Goal: Task Accomplishment & Management: Use online tool/utility

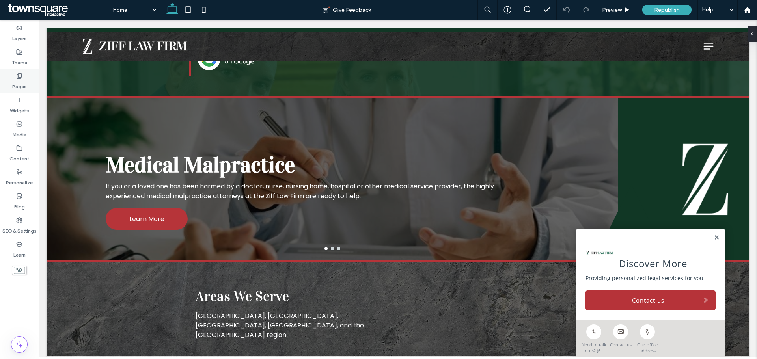
click at [16, 76] on icon at bounding box center [19, 76] width 6 height 6
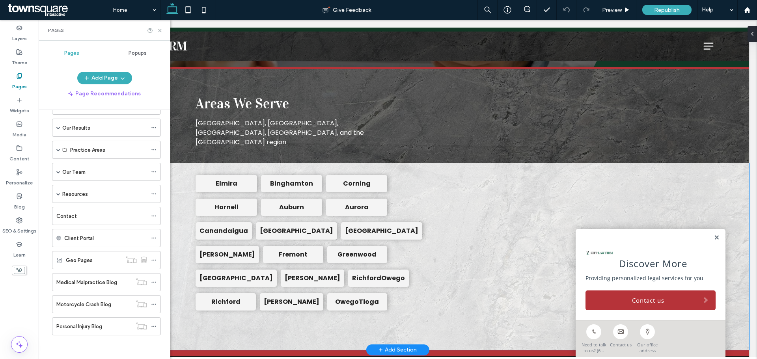
scroll to position [868, 0]
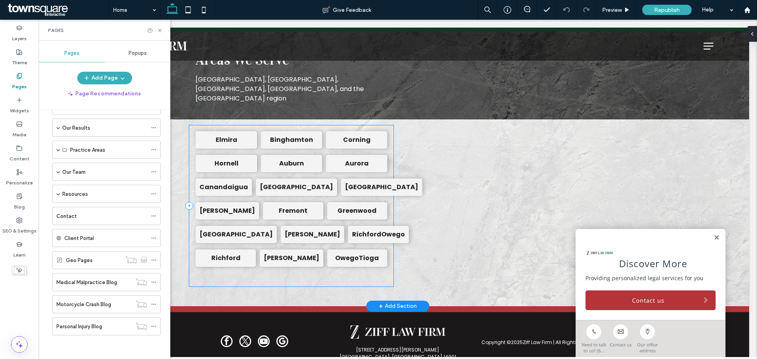
click at [197, 272] on div "Elmira [GEOGRAPHIC_DATA] [GEOGRAPHIC_DATA] Hornell [GEOGRAPHIC_DATA] [GEOGRAPHI…" at bounding box center [291, 205] width 204 height 161
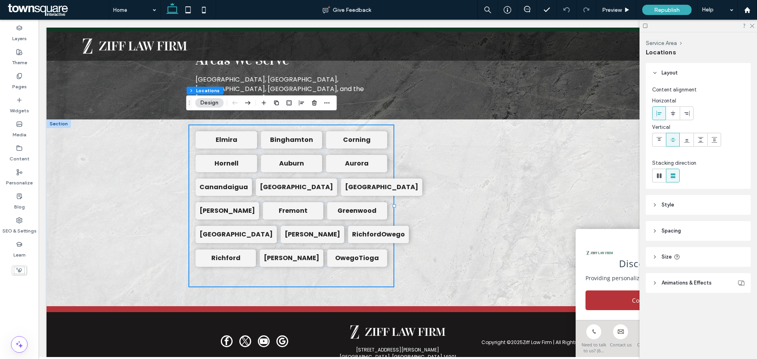
click at [752, 28] on div at bounding box center [699, 26] width 118 height 12
click at [754, 24] on icon at bounding box center [751, 25] width 5 height 5
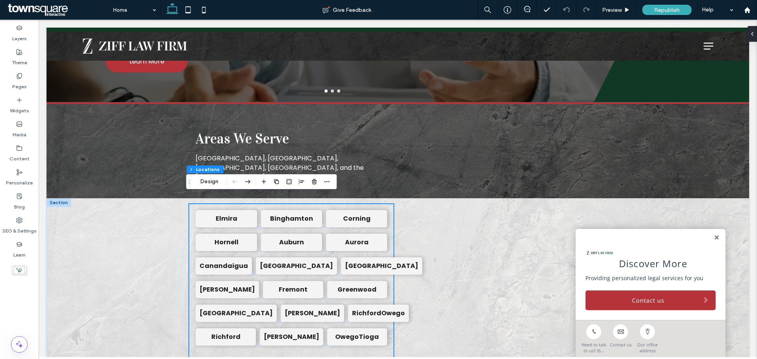
scroll to position [890, 0]
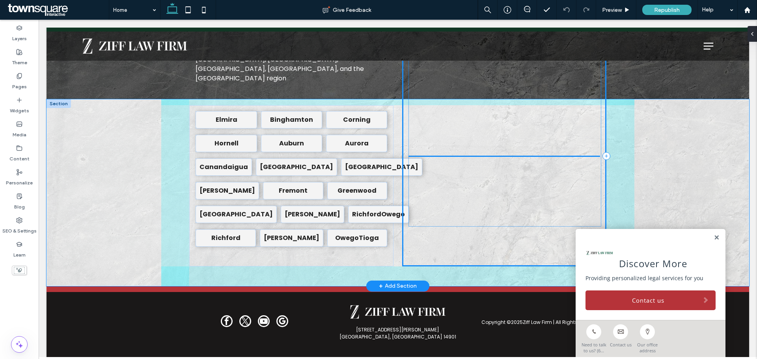
drag, startPoint x: 479, startPoint y: 211, endPoint x: 483, endPoint y: 192, distance: 19.6
drag, startPoint x: 501, startPoint y: 196, endPoint x: 481, endPoint y: 191, distance: 20.3
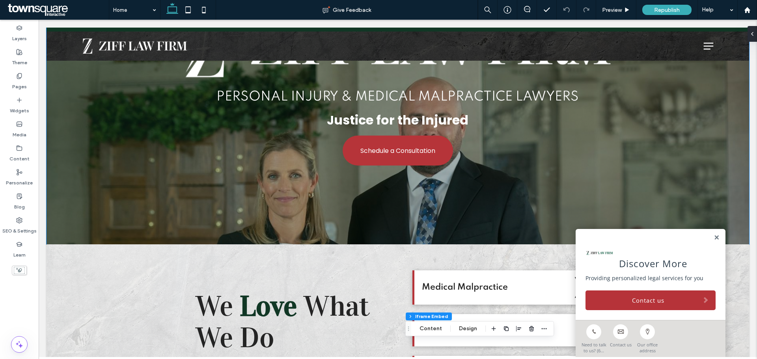
scroll to position [22, 0]
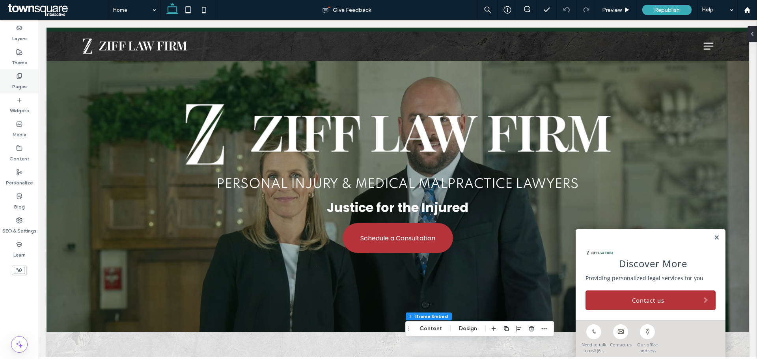
click at [19, 78] on icon at bounding box center [19, 76] width 6 height 6
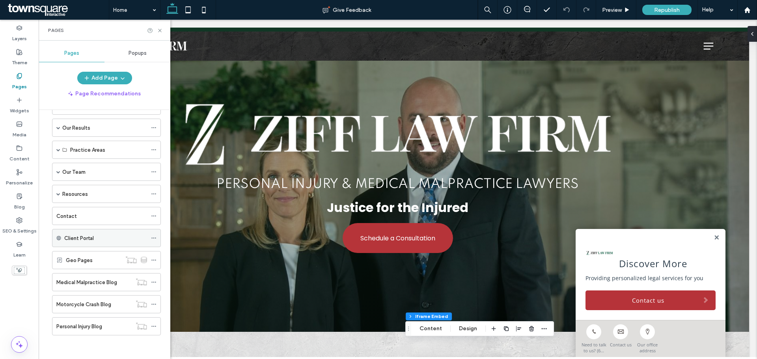
scroll to position [32, 0]
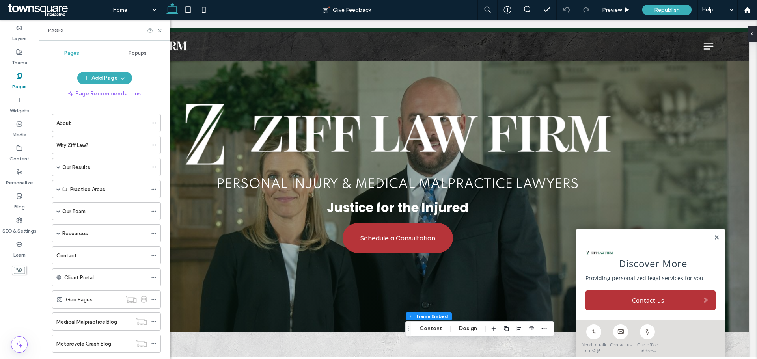
click at [52, 235] on div "Resources" at bounding box center [104, 233] width 113 height 18
click at [54, 235] on div "Resources" at bounding box center [106, 233] width 109 height 18
click at [55, 235] on div "Resources" at bounding box center [106, 233] width 109 height 18
click at [59, 235] on span at bounding box center [58, 234] width 4 height 4
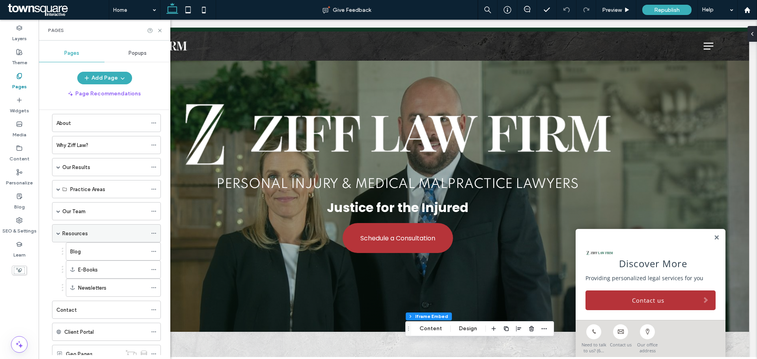
click at [58, 235] on span at bounding box center [58, 233] width 4 height 17
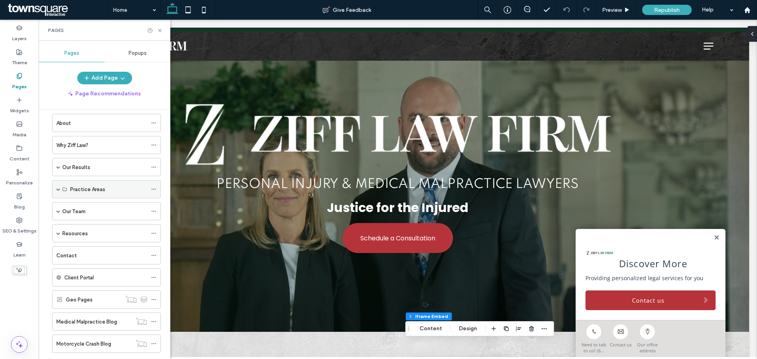
click at [57, 190] on span at bounding box center [58, 189] width 4 height 4
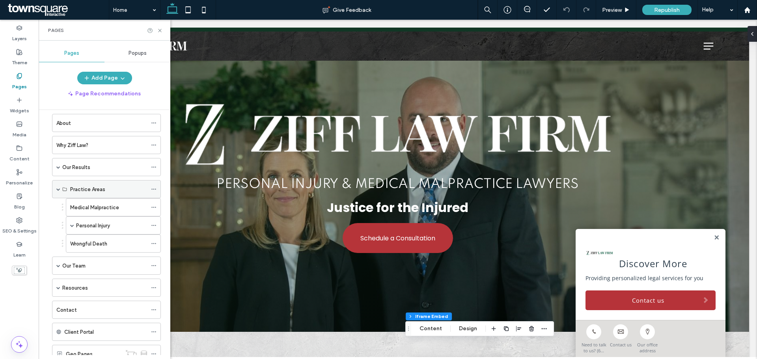
click at [57, 190] on span at bounding box center [58, 189] width 4 height 4
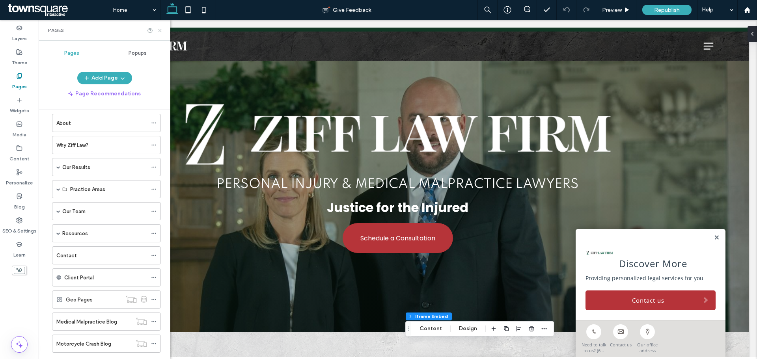
drag, startPoint x: 162, startPoint y: 31, endPoint x: 124, endPoint y: 11, distance: 42.3
click at [162, 31] on icon at bounding box center [160, 31] width 6 height 6
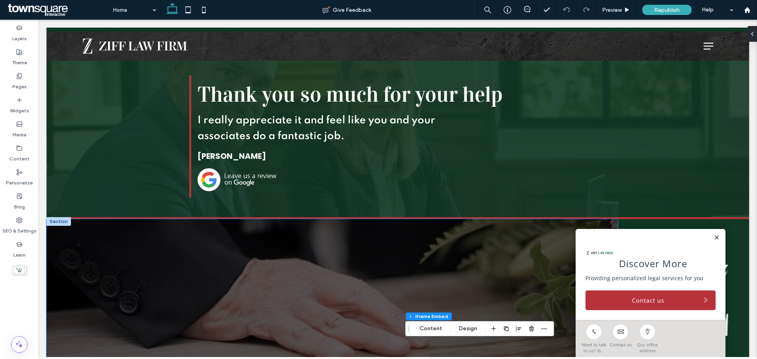
scroll to position [574, 0]
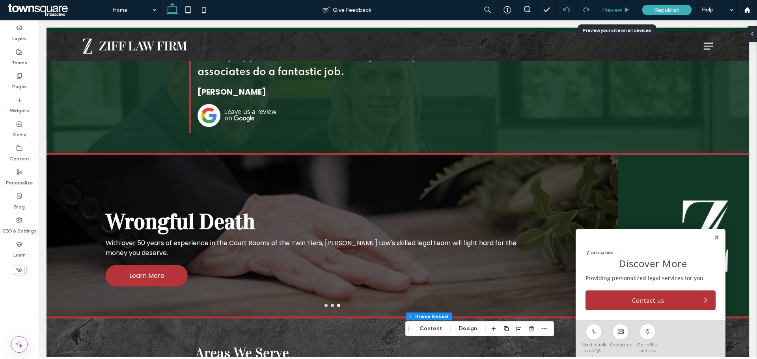
click at [617, 9] on span "Preview" at bounding box center [612, 10] width 20 height 7
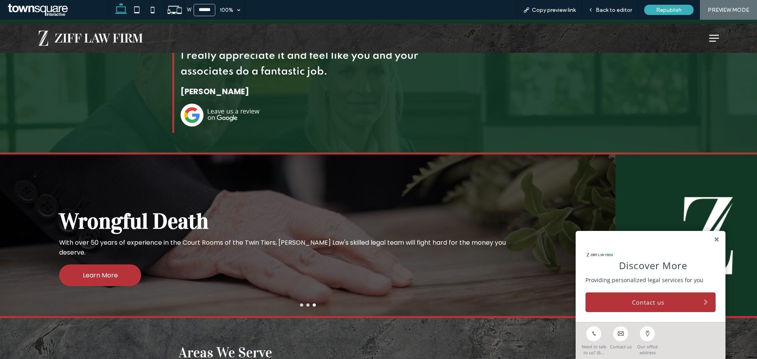
scroll to position [566, 0]
click at [181, 107] on img at bounding box center [220, 115] width 79 height 23
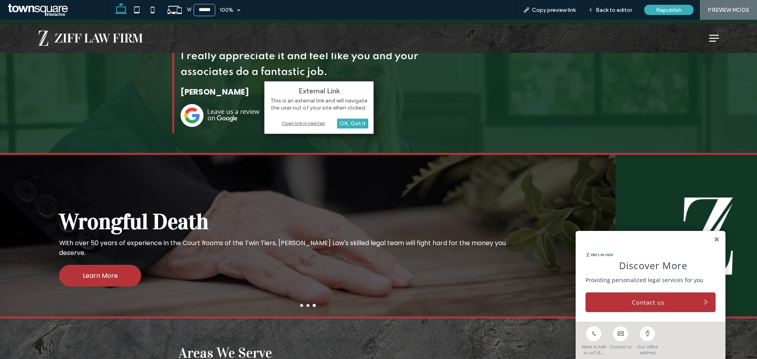
click at [315, 123] on div "Open link in new tab" at bounding box center [319, 123] width 99 height 8
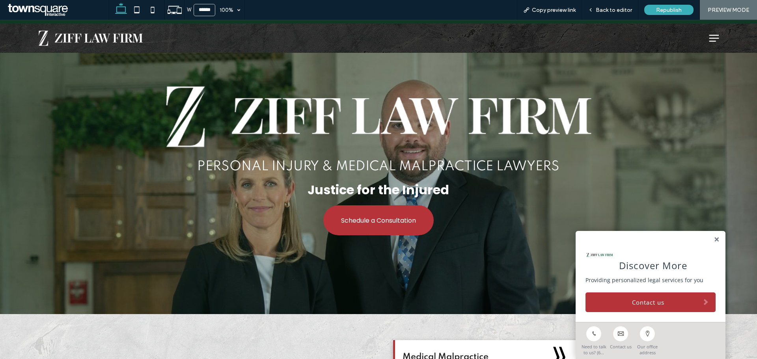
scroll to position [0, 0]
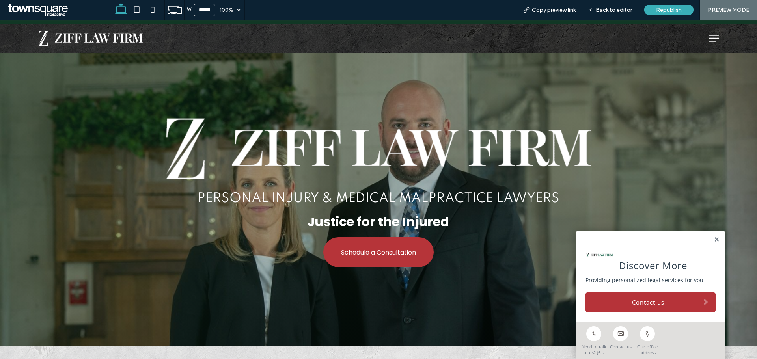
drag, startPoint x: 421, startPoint y: 9, endPoint x: 452, endPoint y: 18, distance: 32.2
click at [421, 9] on div "W ****** 100% Copy preview link Back to editor Republish PREVIEW MODE" at bounding box center [433, 10] width 648 height 20
click at [605, 14] on div "Back to editor" at bounding box center [610, 10] width 56 height 20
click at [714, 237] on link at bounding box center [717, 240] width 6 height 7
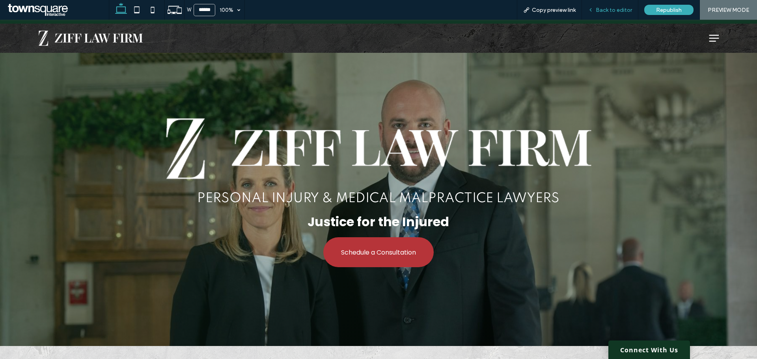
click at [607, 12] on span "Back to editor" at bounding box center [614, 10] width 36 height 7
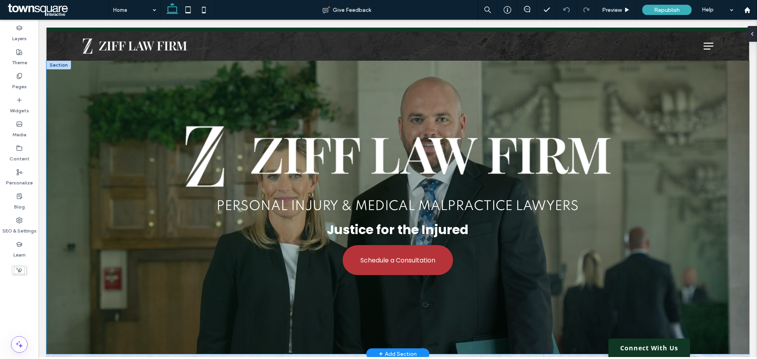
click at [64, 147] on div "Personal Injury & Medical Malpractice Lawyers Justice for the Injured Schedule …" at bounding box center [398, 207] width 703 height 293
click at [52, 133] on div "Personal Injury & Medical Malpractice Lawyers Justice for the Injured Schedule …" at bounding box center [398, 207] width 703 height 293
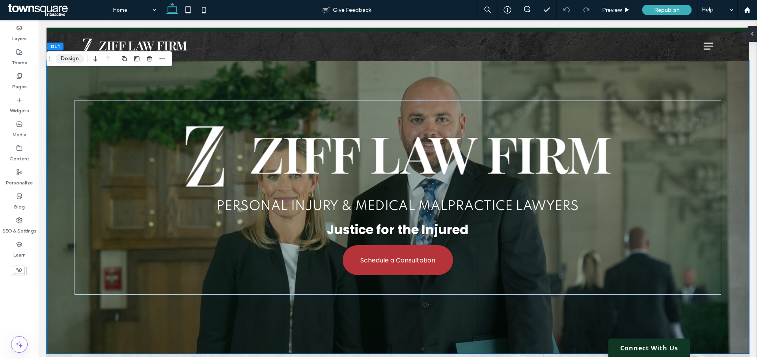
click at [65, 62] on button "Design" at bounding box center [70, 58] width 28 height 9
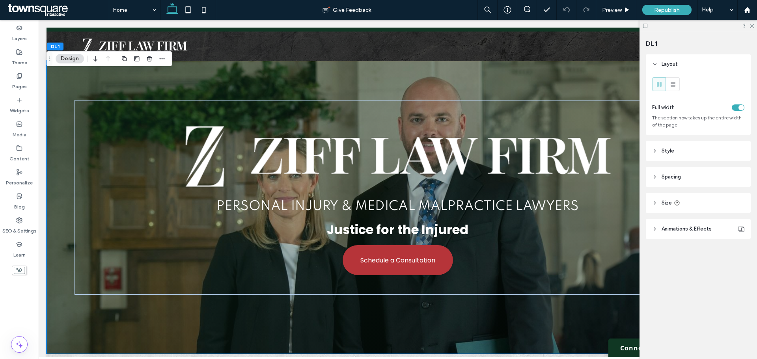
click at [657, 228] on icon at bounding box center [655, 229] width 6 height 6
click at [656, 150] on icon at bounding box center [655, 151] width 6 height 6
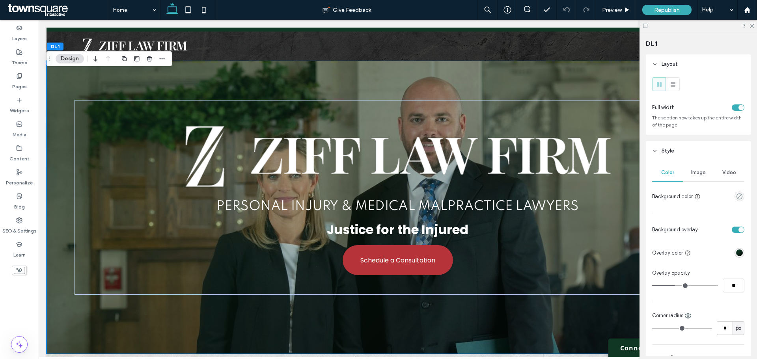
click at [656, 150] on use at bounding box center [655, 151] width 3 height 2
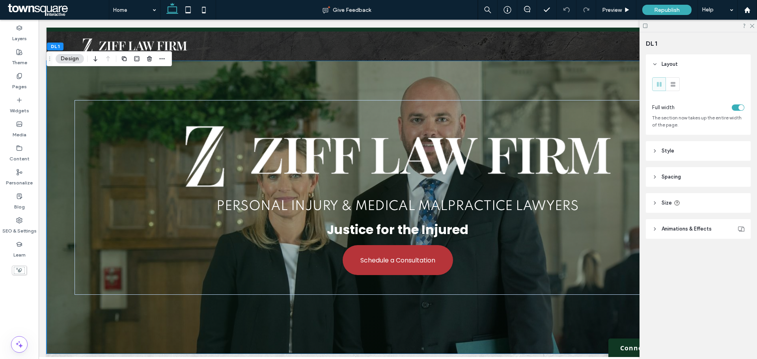
click at [659, 145] on header "Style" at bounding box center [698, 151] width 105 height 20
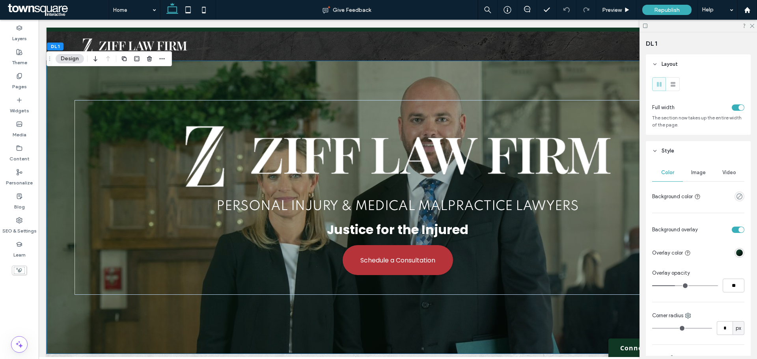
click at [698, 165] on div "Image" at bounding box center [698, 172] width 31 height 17
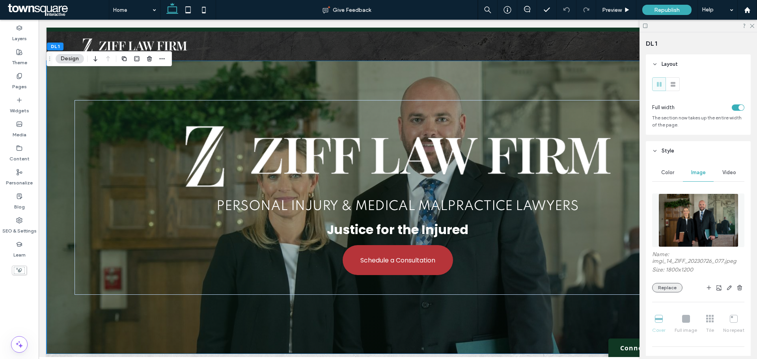
click at [663, 285] on button "Replace" at bounding box center [667, 287] width 30 height 9
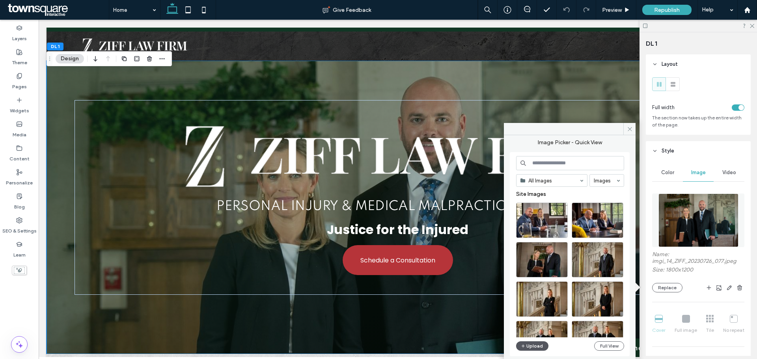
click at [526, 349] on button "Upload" at bounding box center [532, 346] width 32 height 9
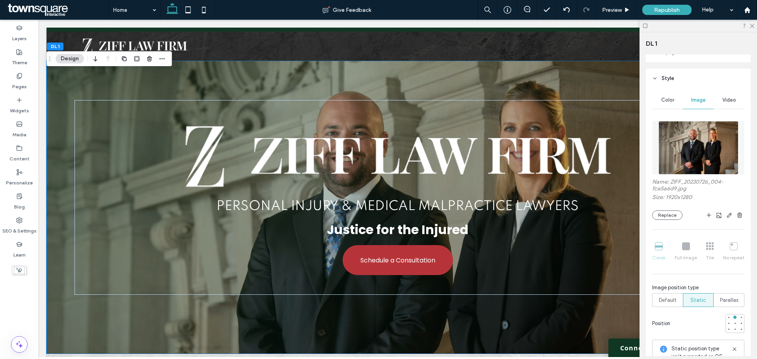
scroll to position [118, 0]
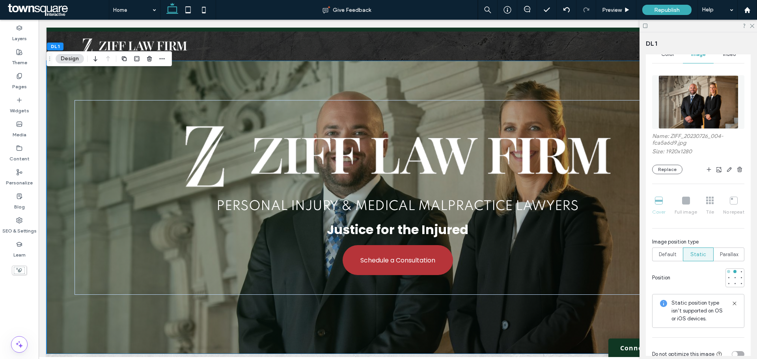
click at [727, 273] on div at bounding box center [728, 271] width 3 height 3
click at [726, 282] on div at bounding box center [729, 284] width 6 height 6
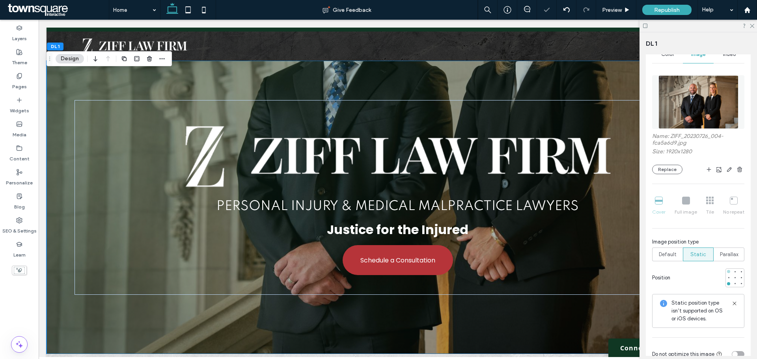
click at [727, 273] on div at bounding box center [728, 271] width 3 height 3
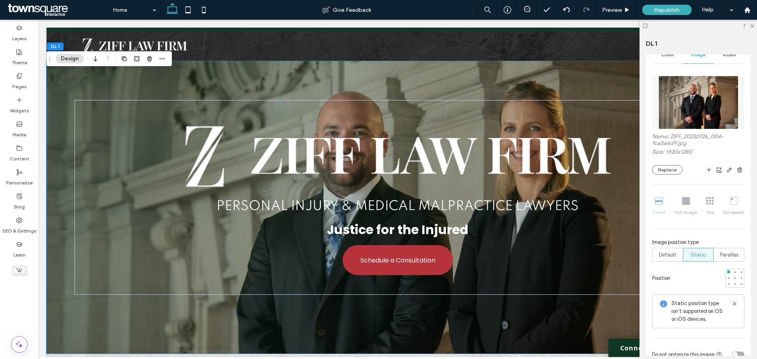
scroll to position [79, 0]
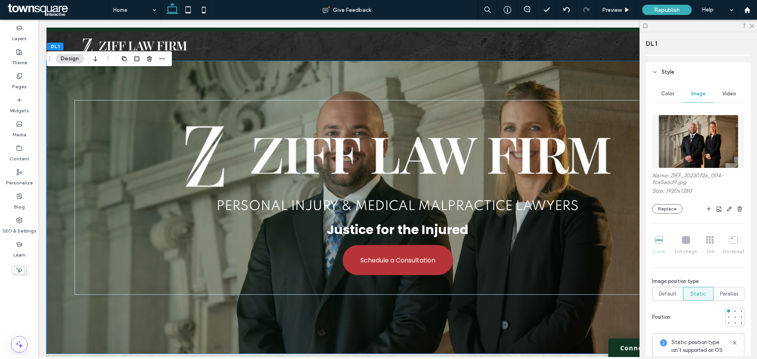
click at [655, 69] on header "Style" at bounding box center [698, 72] width 105 height 20
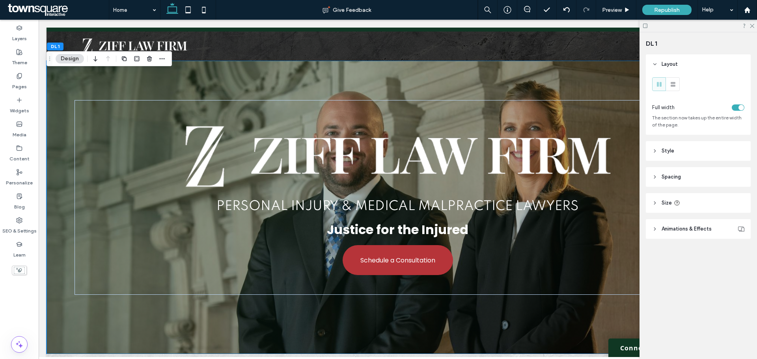
scroll to position [0, 0]
click at [651, 181] on header "Spacing" at bounding box center [698, 177] width 105 height 20
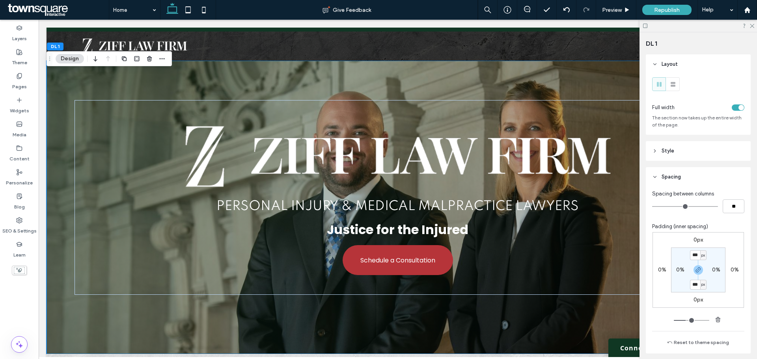
type input "*"
type input "**"
click at [658, 207] on input "range" at bounding box center [685, 206] width 66 height 1
type input "*"
type input "**"
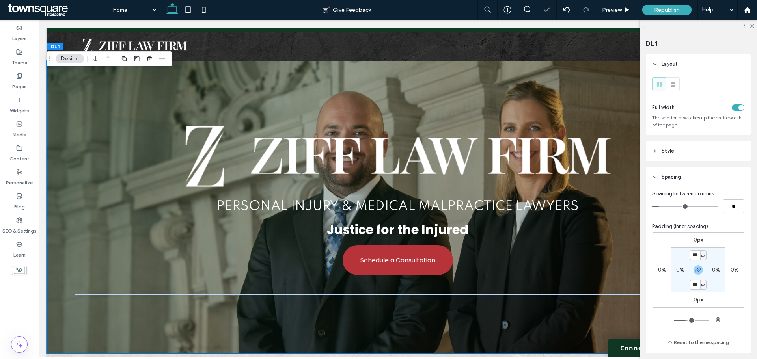
drag, startPoint x: 657, startPoint y: 205, endPoint x: 661, endPoint y: 205, distance: 4.7
click at [661, 206] on input "range" at bounding box center [685, 206] width 66 height 1
type input "*"
type input "**"
type input "*"
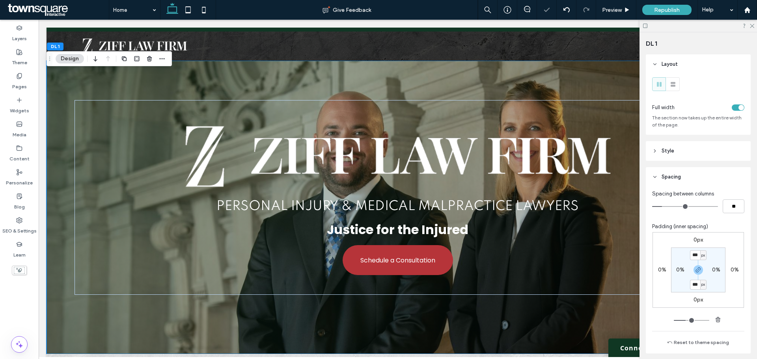
type input "**"
type input "*"
click at [666, 206] on input "range" at bounding box center [685, 206] width 66 height 1
click at [652, 6] on div "Republish" at bounding box center [666, 10] width 49 height 10
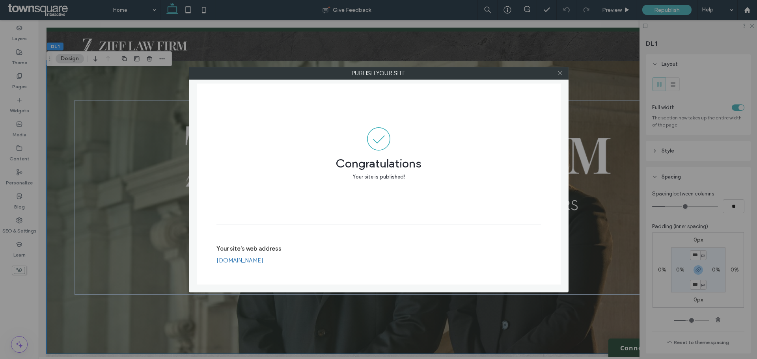
click at [559, 72] on icon at bounding box center [560, 73] width 6 height 6
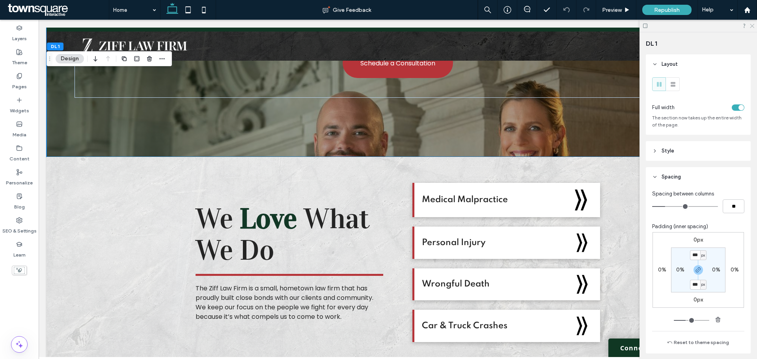
drag, startPoint x: 753, startPoint y: 26, endPoint x: 423, endPoint y: 101, distance: 338.5
click at [753, 26] on use at bounding box center [752, 26] width 4 height 4
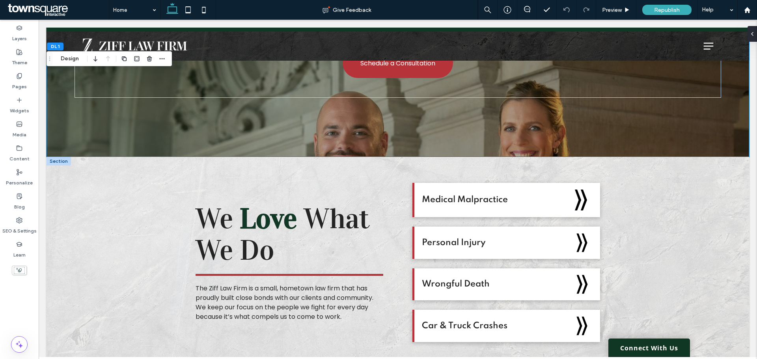
scroll to position [355, 0]
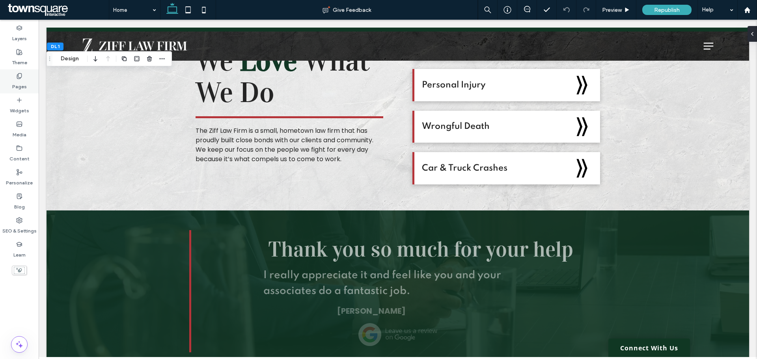
click at [10, 83] on div "Pages" at bounding box center [19, 81] width 39 height 24
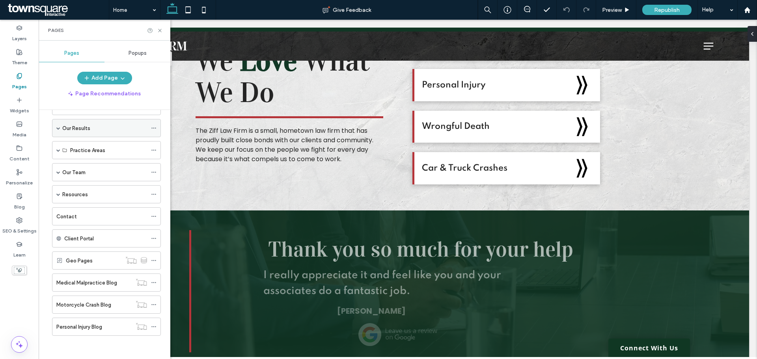
scroll to position [71, 0]
click at [160, 29] on icon at bounding box center [160, 31] width 6 height 6
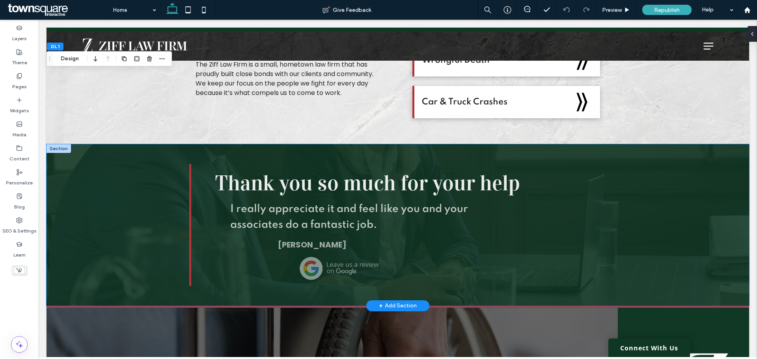
scroll to position [434, 0]
